Goal: Task Accomplishment & Management: Use online tool/utility

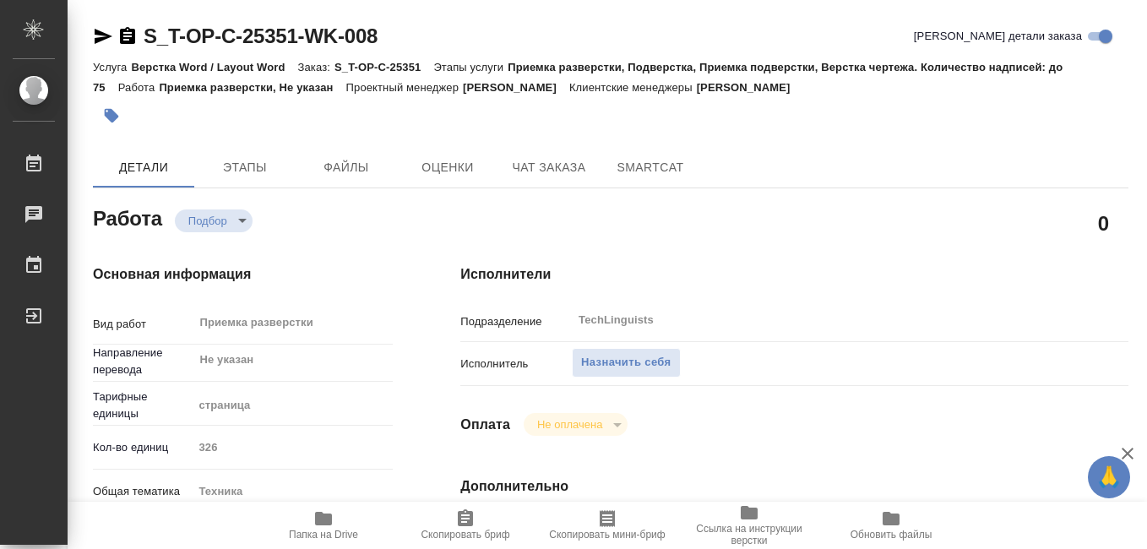
type textarea "x"
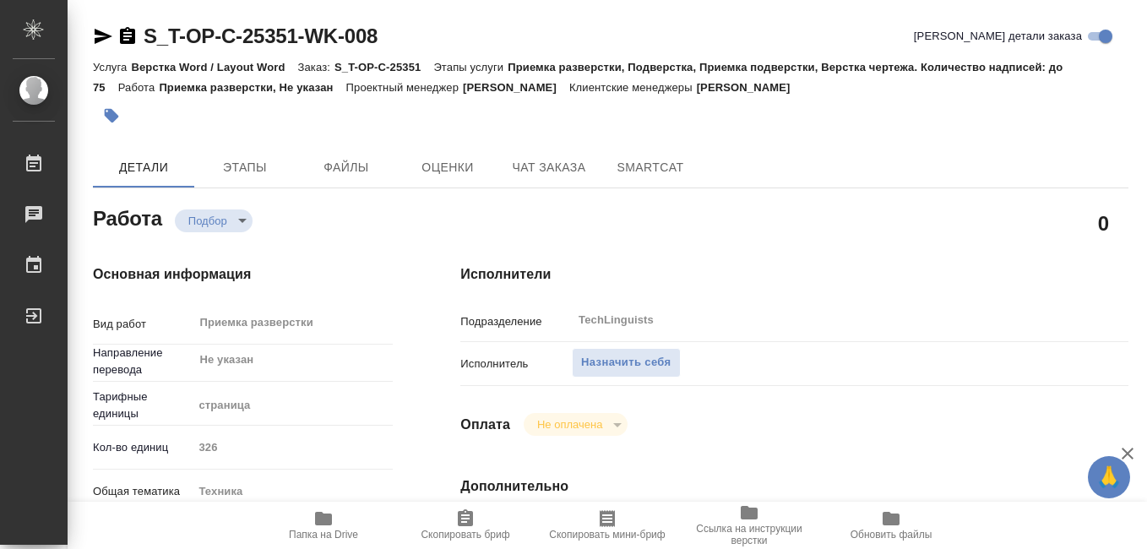
type textarea "x"
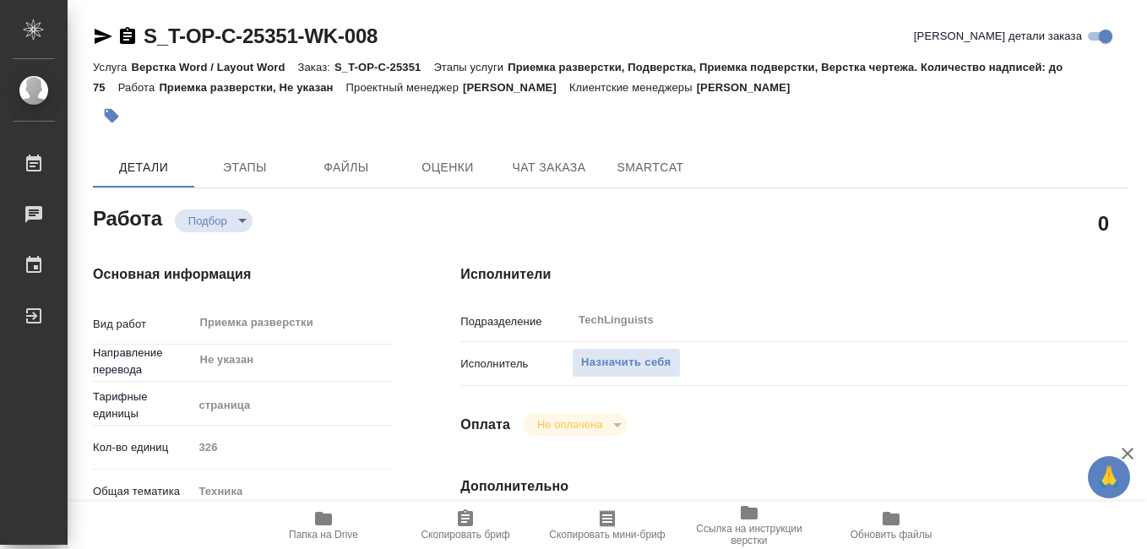
type textarea "x"
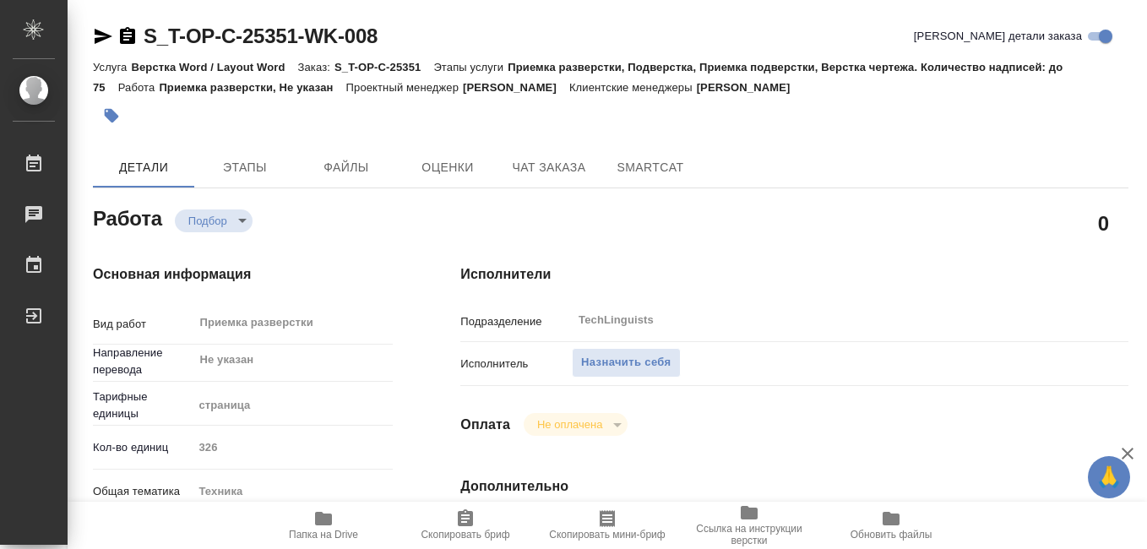
type textarea "x"
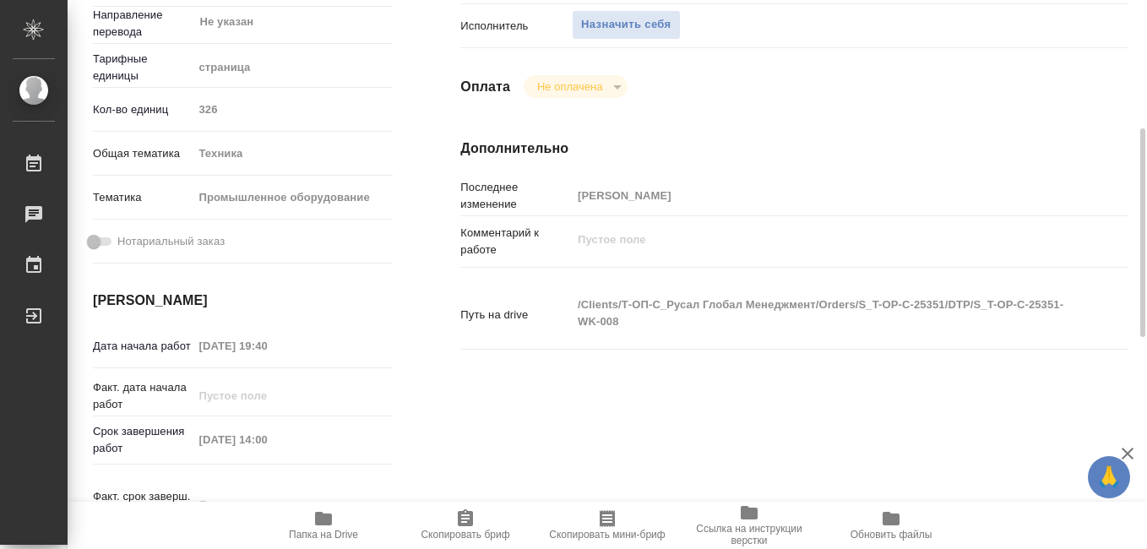
scroll to position [507, 0]
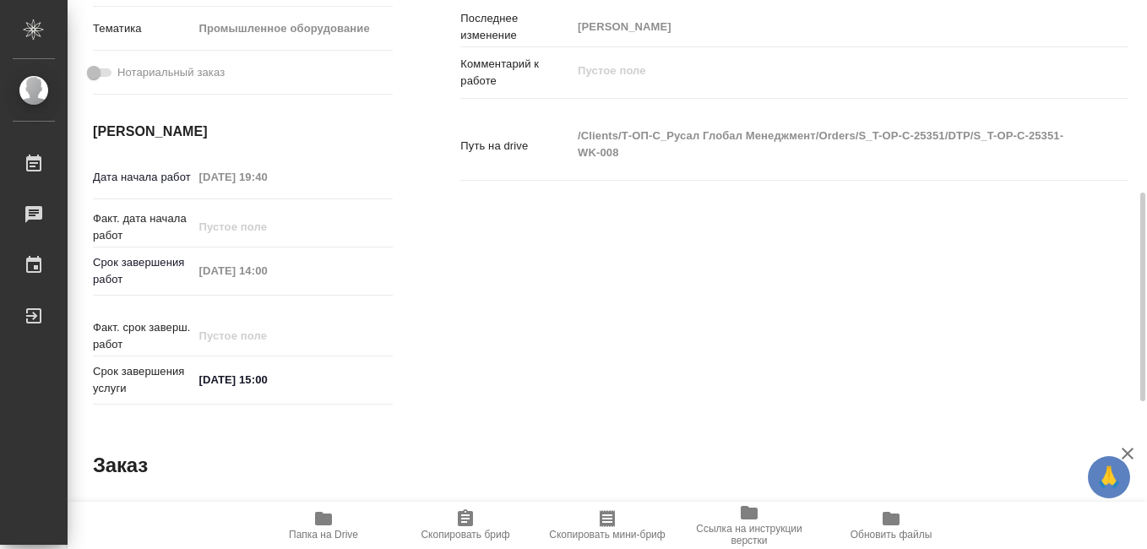
click at [327, 526] on icon "button" at bounding box center [323, 518] width 20 height 20
